Goal: Task Accomplishment & Management: Use online tool/utility

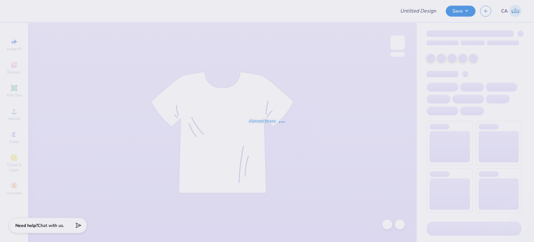
type input "FPS239861"
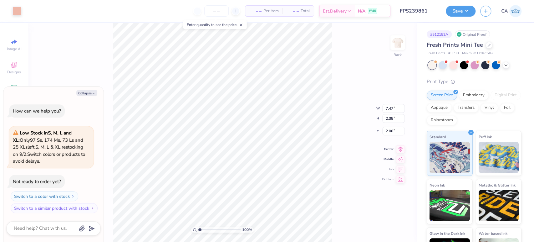
type textarea "x"
type input "6.28"
click at [13, 13] on div at bounding box center [17, 10] width 9 height 9
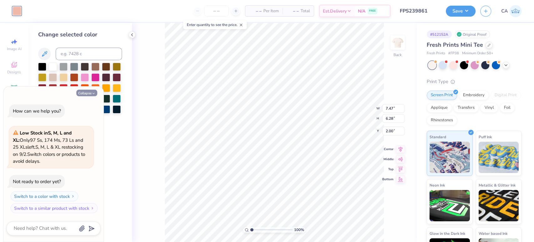
click at [97, 94] on button "Collapse" at bounding box center [86, 92] width 21 height 7
type textarea "x"
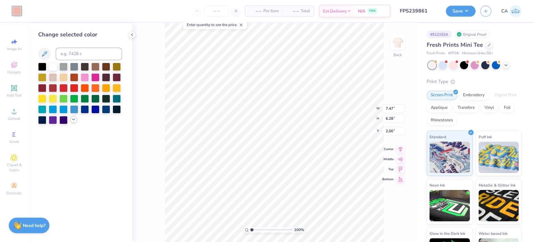
click at [75, 120] on icon at bounding box center [73, 119] width 5 height 5
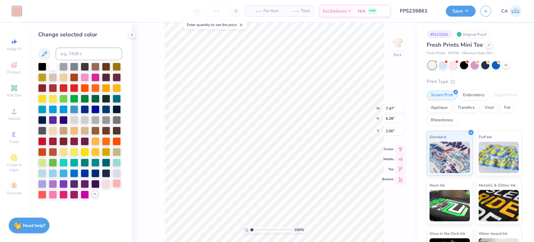
click at [117, 182] on div at bounding box center [117, 183] width 8 height 8
click at [40, 195] on div at bounding box center [42, 194] width 8 height 8
click at [113, 118] on div at bounding box center [117, 119] width 8 height 8
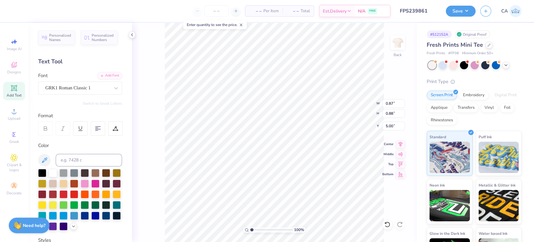
type input "1.55"
type input "1.17"
type input "4.71"
type input "7.47"
type input "2.35"
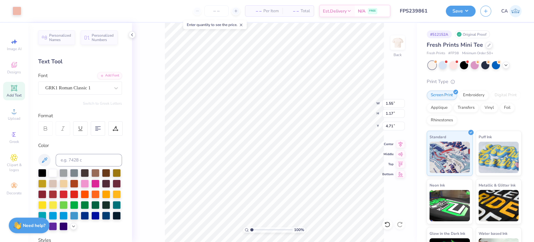
type input "2.00"
type input "0.87"
type input "0.88"
type input "5.00"
type input "1.55"
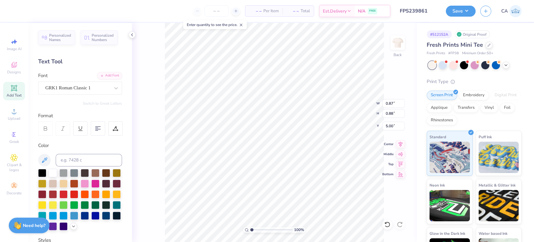
type input "1.17"
type input "4.71"
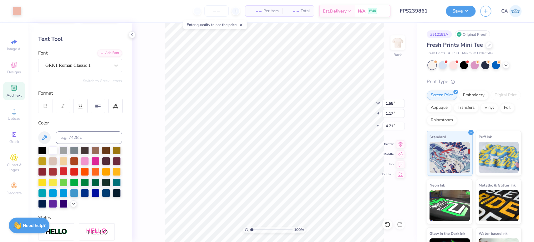
scroll to position [35, 0]
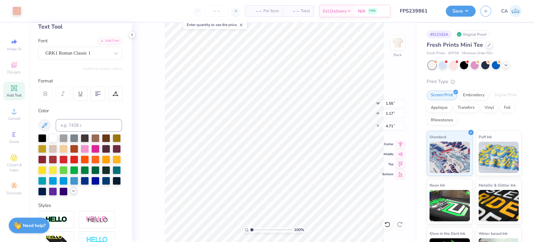
click at [71, 193] on icon at bounding box center [73, 190] width 5 height 5
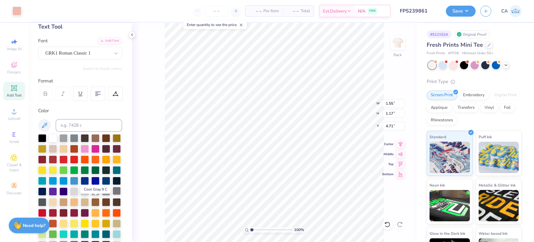
click at [113, 195] on div at bounding box center [117, 190] width 8 height 8
click at [102, 195] on div at bounding box center [106, 190] width 8 height 8
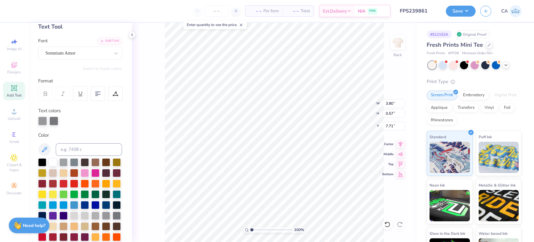
type input "0.75"
type input "0.88"
type input "4.71"
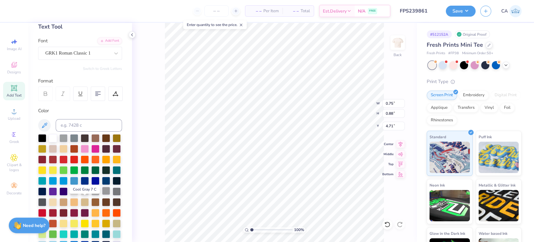
click at [102, 195] on div at bounding box center [106, 190] width 8 height 8
type input "0.87"
type input "5.00"
click at [102, 195] on div at bounding box center [106, 190] width 8 height 8
type input "7.47"
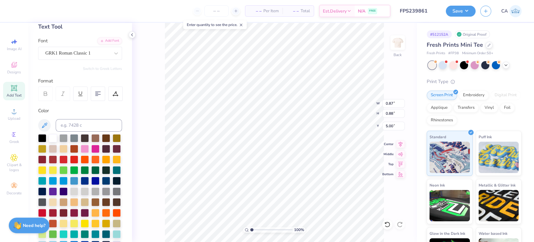
type input "2.35"
type input "2.00"
click at [102, 195] on div at bounding box center [106, 190] width 8 height 8
click at [81, 195] on div at bounding box center [85, 190] width 8 height 8
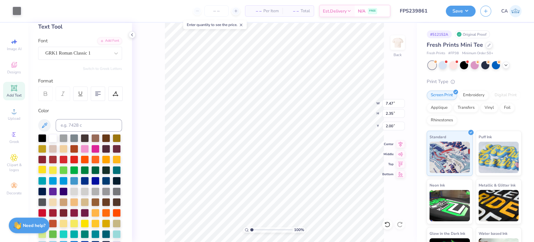
click at [46, 173] on div at bounding box center [42, 169] width 8 height 8
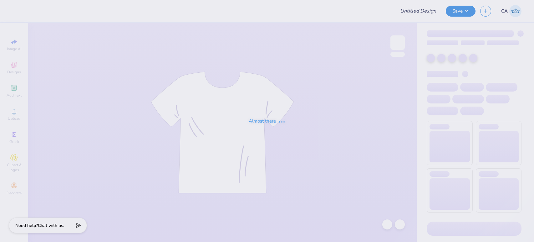
type input "FPS239861"
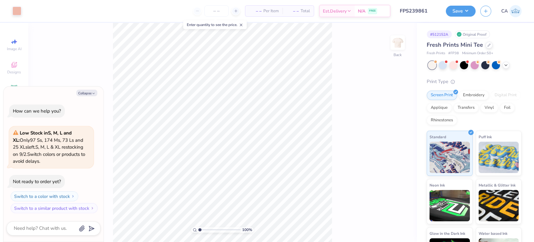
type textarea "x"
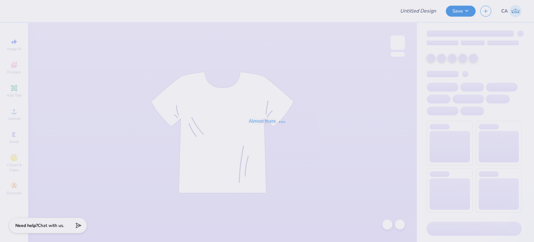
type input "FPS239861"
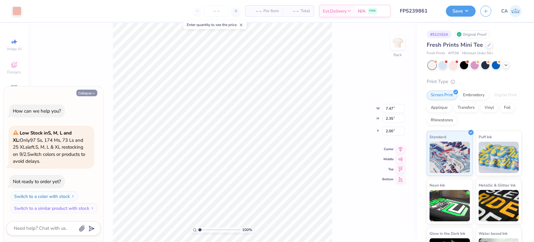
click at [79, 93] on button "Collapse" at bounding box center [86, 92] width 21 height 7
type textarea "x"
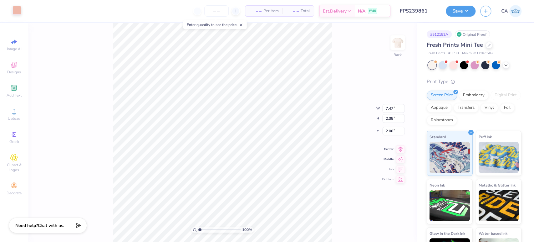
click at [18, 12] on div at bounding box center [17, 10] width 9 height 9
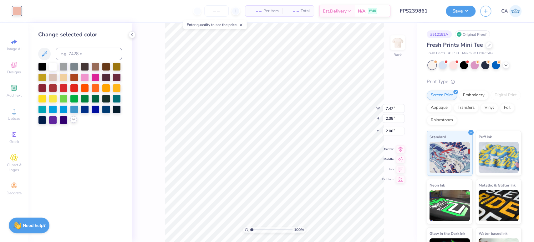
click at [74, 120] on icon at bounding box center [73, 119] width 5 height 5
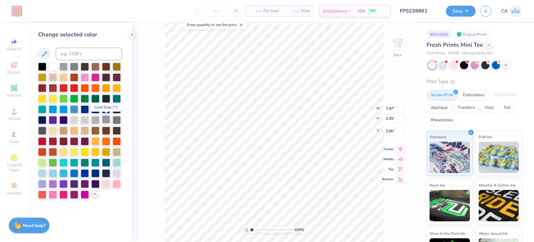
click at [104, 117] on div at bounding box center [106, 119] width 8 height 8
click at [98, 121] on div at bounding box center [95, 119] width 8 height 8
click at [104, 121] on div at bounding box center [106, 119] width 8 height 8
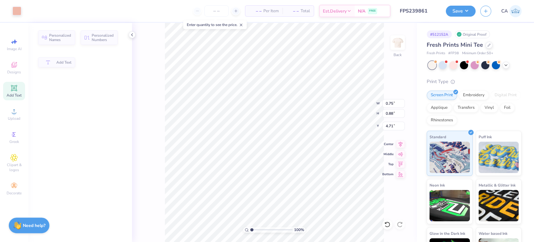
type input "0.75"
type input "0.88"
type input "4.71"
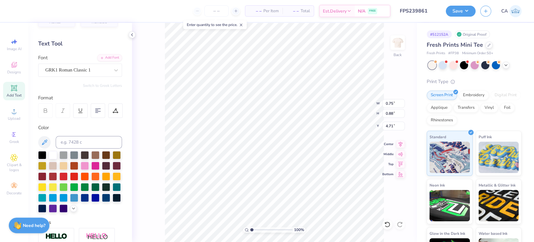
scroll to position [35, 0]
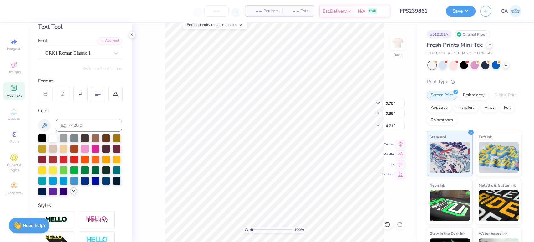
click at [71, 193] on icon at bounding box center [73, 190] width 5 height 5
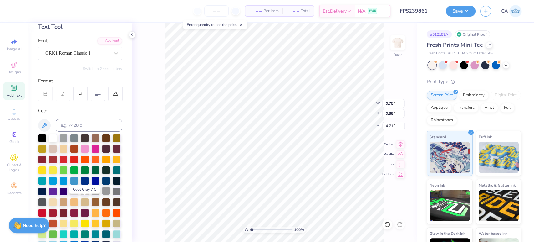
click at [102, 195] on div at bounding box center [106, 190] width 8 height 8
type input "0.87"
type input "5.00"
click at [102, 195] on div at bounding box center [106, 190] width 8 height 8
type input "3.80"
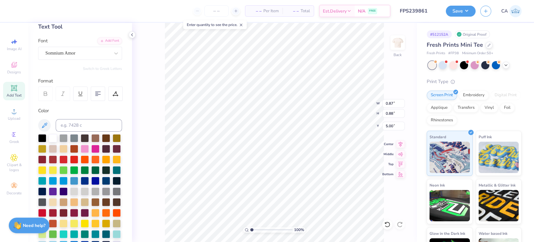
type input "0.57"
type input "7.71"
click at [102, 195] on div at bounding box center [106, 190] width 8 height 8
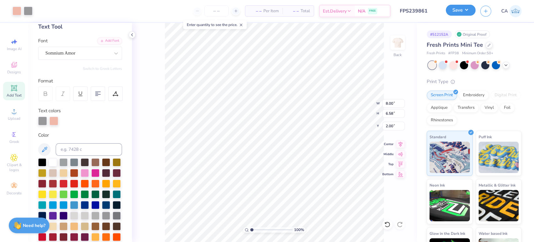
click at [449, 7] on button "Save" at bounding box center [461, 10] width 30 height 11
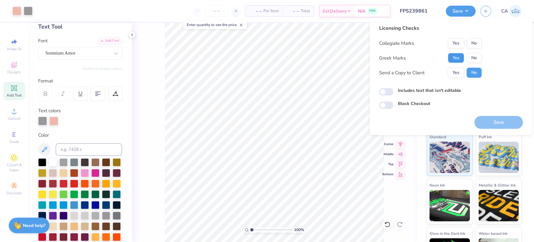
click at [449, 54] on button "Yes" at bounding box center [456, 58] width 16 height 10
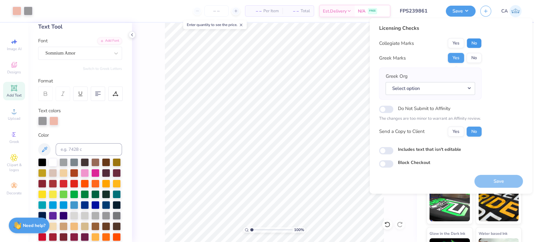
click at [472, 45] on button "No" at bounding box center [473, 43] width 15 height 10
click at [444, 91] on button "Select option" at bounding box center [429, 88] width 89 height 13
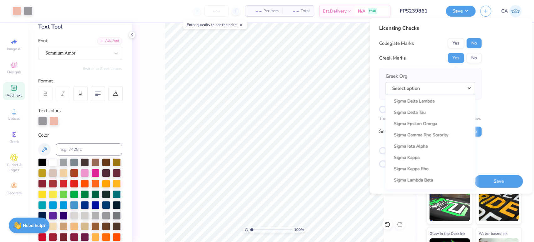
scroll to position [4041, 0]
click at [422, 162] on link "Sigma Kappa" at bounding box center [430, 160] width 84 height 10
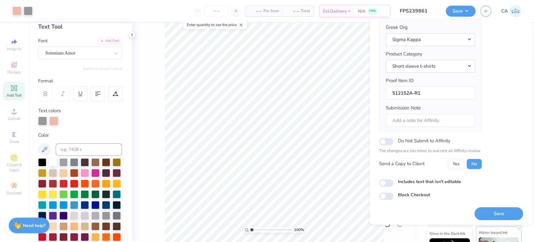
scroll to position [50, 0]
click at [498, 214] on button "Save" at bounding box center [498, 212] width 48 height 13
